Goal: Task Accomplishment & Management: Manage account settings

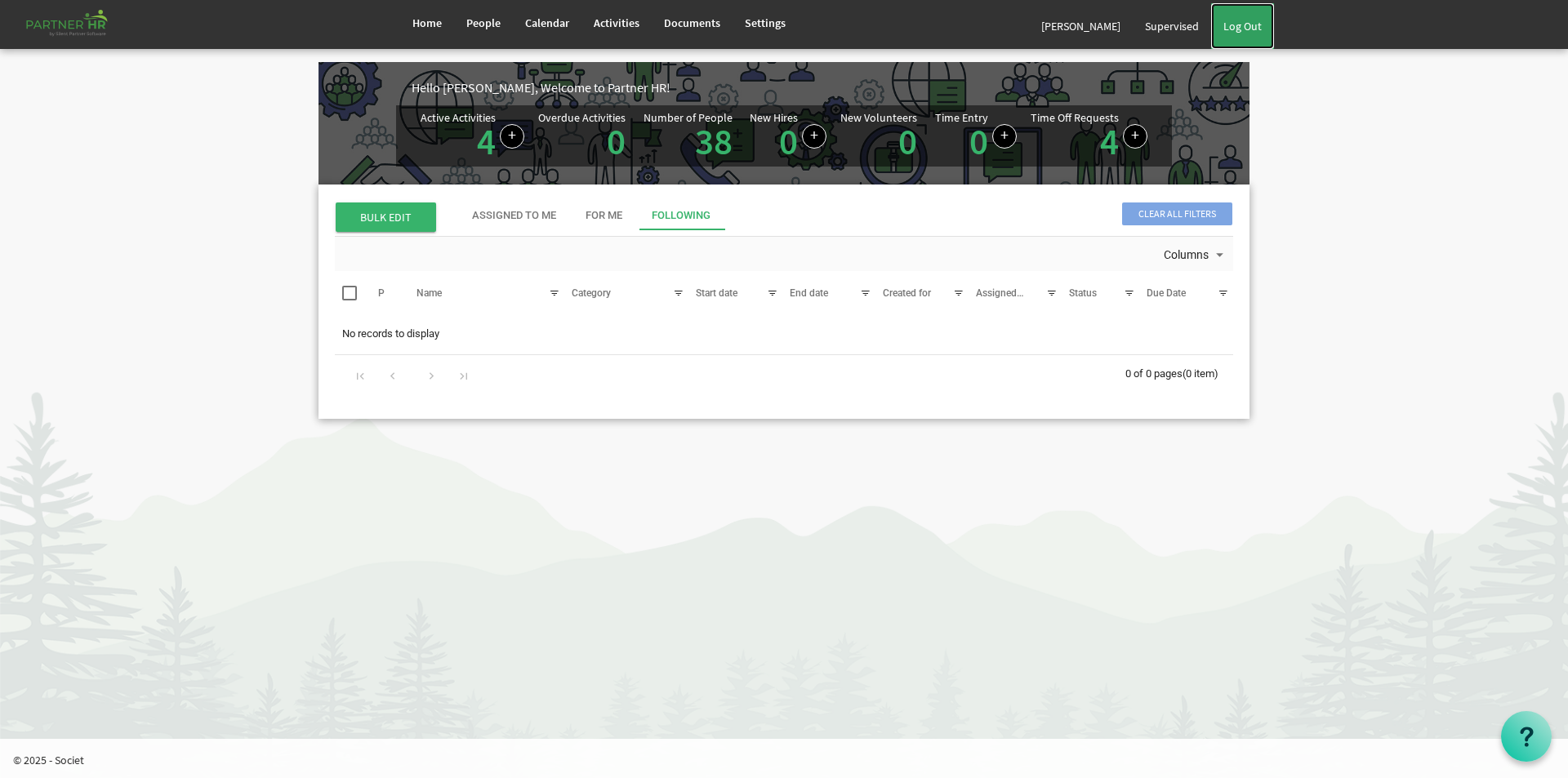
drag, startPoint x: 595, startPoint y: 625, endPoint x: 1217, endPoint y: 24, distance: 864.9
click at [1217, 24] on link "Log Out" at bounding box center [1242, 26] width 63 height 46
